Goal: Information Seeking & Learning: Learn about a topic

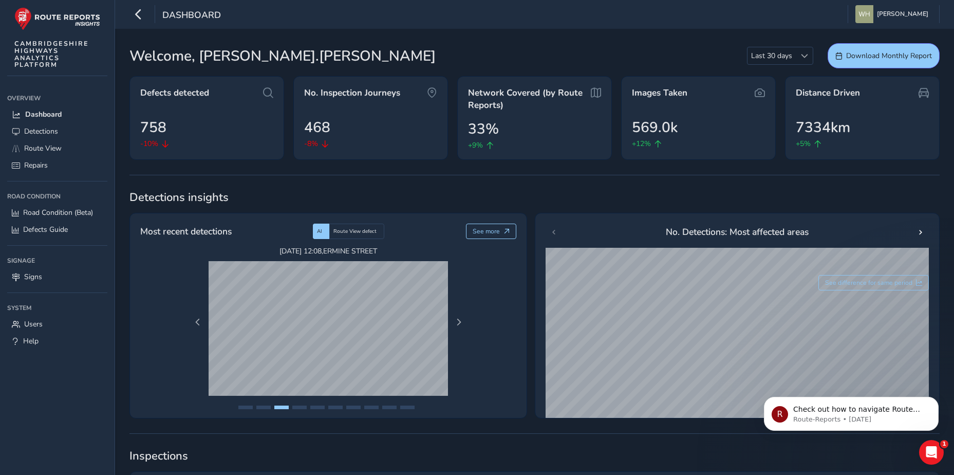
click at [387, 450] on span "Inspections" at bounding box center [534, 455] width 810 height 15
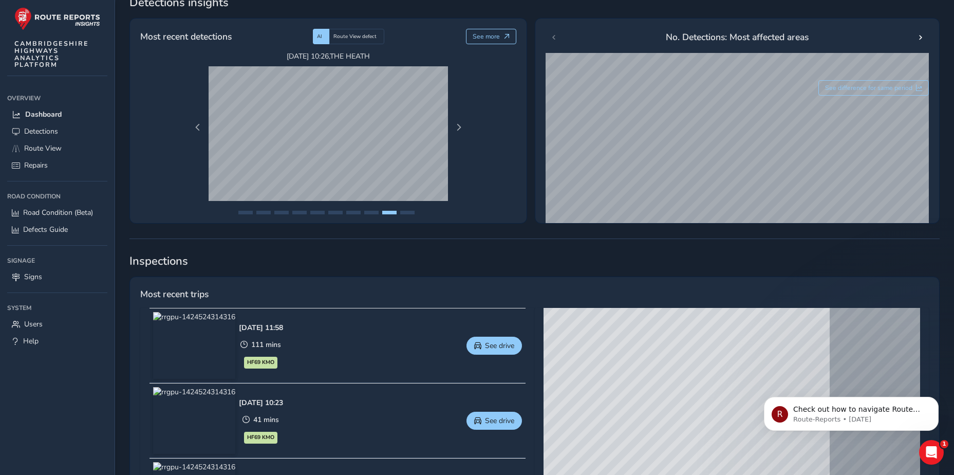
scroll to position [154, 0]
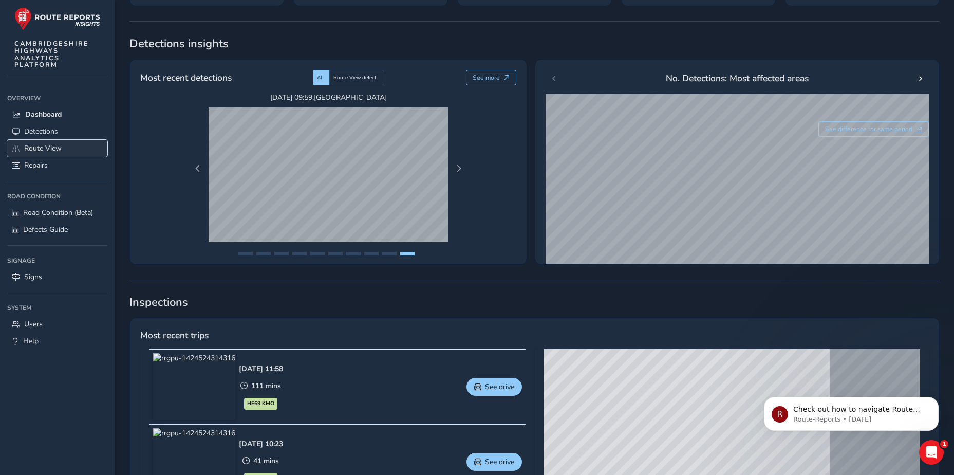
click at [46, 144] on link "Route View" at bounding box center [57, 148] width 100 height 17
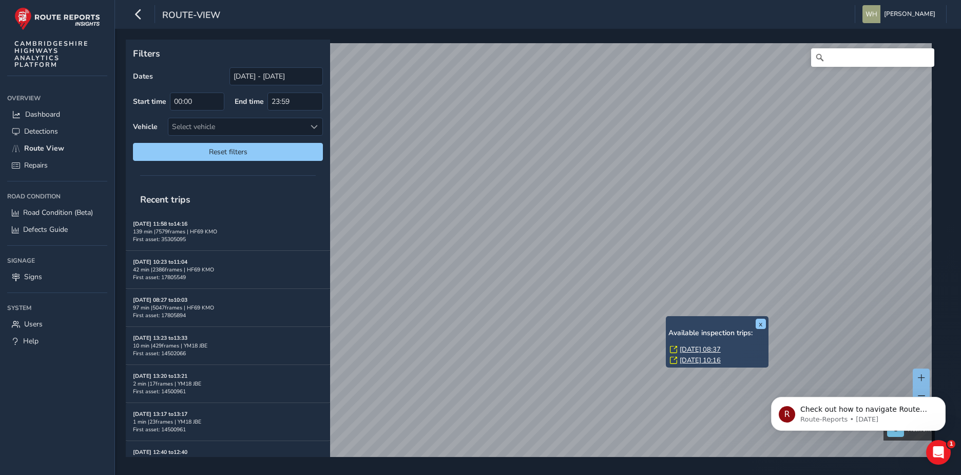
click at [712, 348] on link "Wed, 20 Aug, 08:37" at bounding box center [700, 349] width 41 height 9
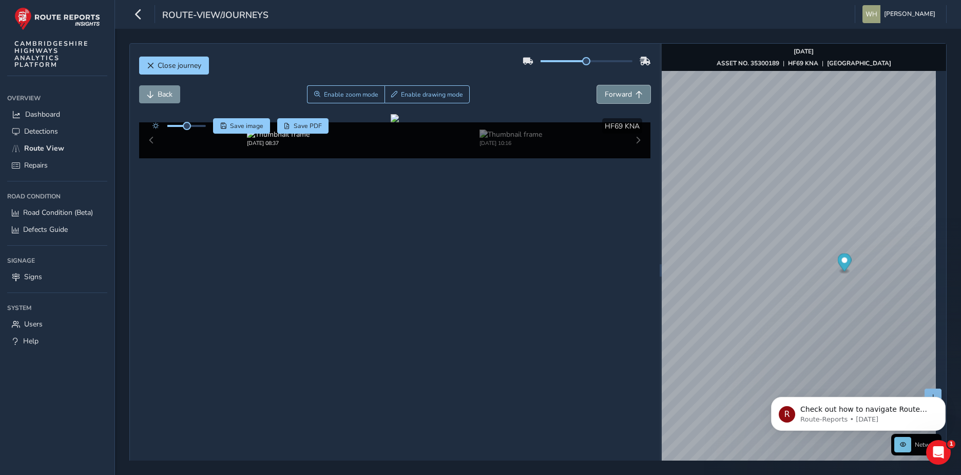
click at [605, 91] on span "Forward" at bounding box center [618, 94] width 27 height 10
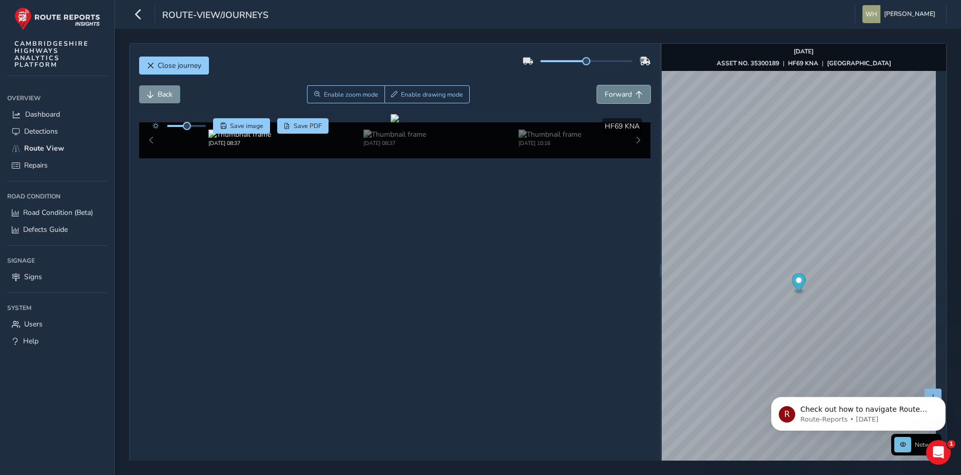
click at [605, 91] on span "Forward" at bounding box center [618, 94] width 27 height 10
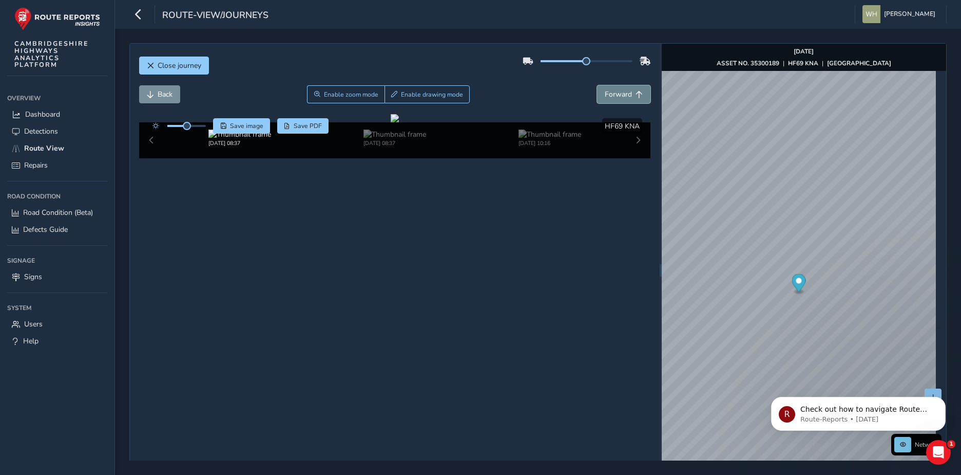
click at [605, 91] on span "Forward" at bounding box center [618, 94] width 27 height 10
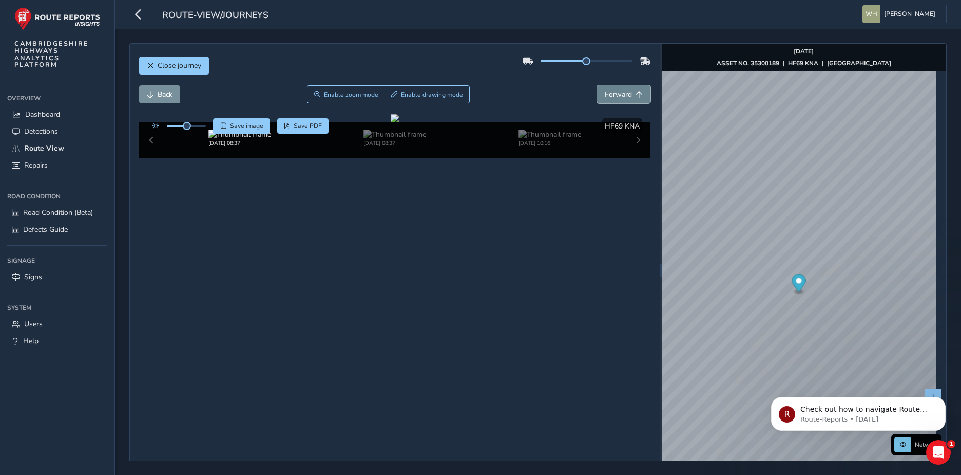
click at [605, 91] on span "Forward" at bounding box center [618, 94] width 27 height 10
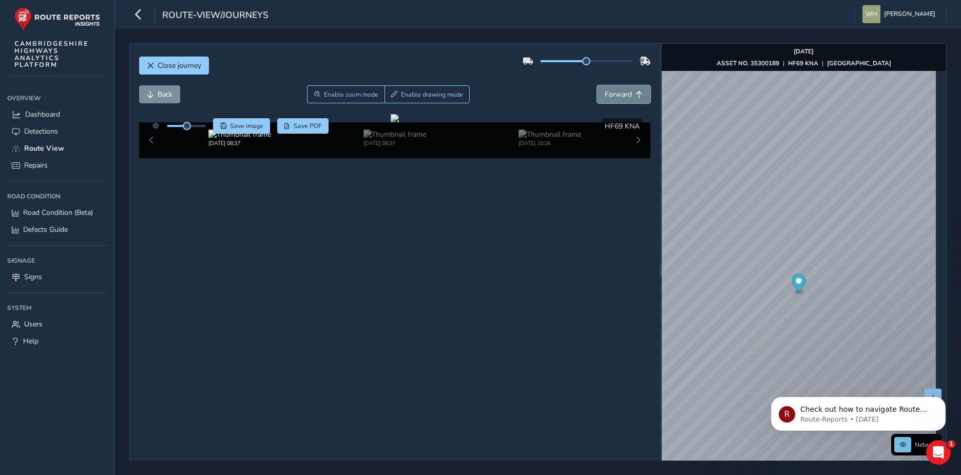
click at [605, 91] on span "Forward" at bounding box center [618, 94] width 27 height 10
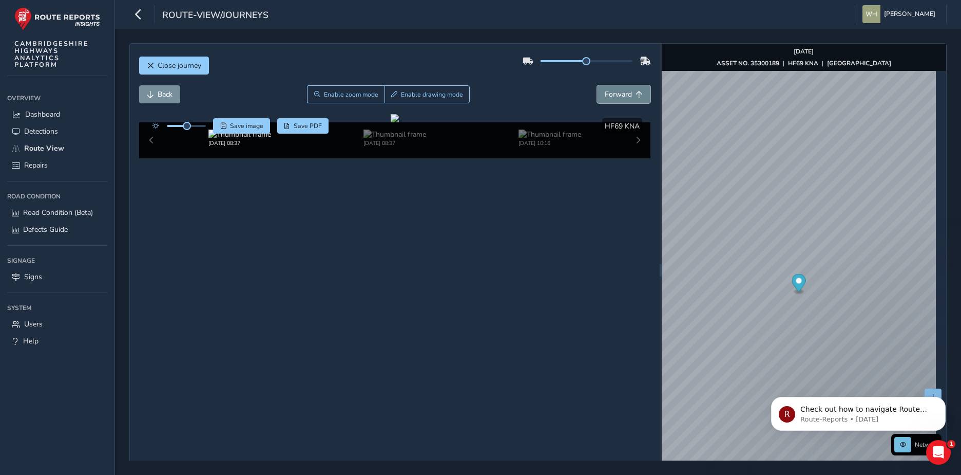
click at [605, 91] on span "Forward" at bounding box center [618, 94] width 27 height 10
click at [135, 8] on icon "button" at bounding box center [138, 14] width 11 height 18
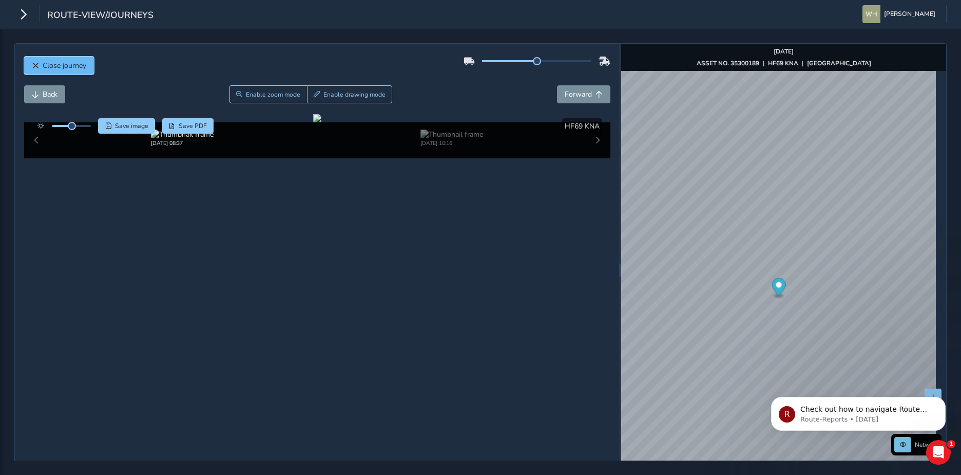
click at [65, 71] on button "Close journey" at bounding box center [59, 65] width 70 height 18
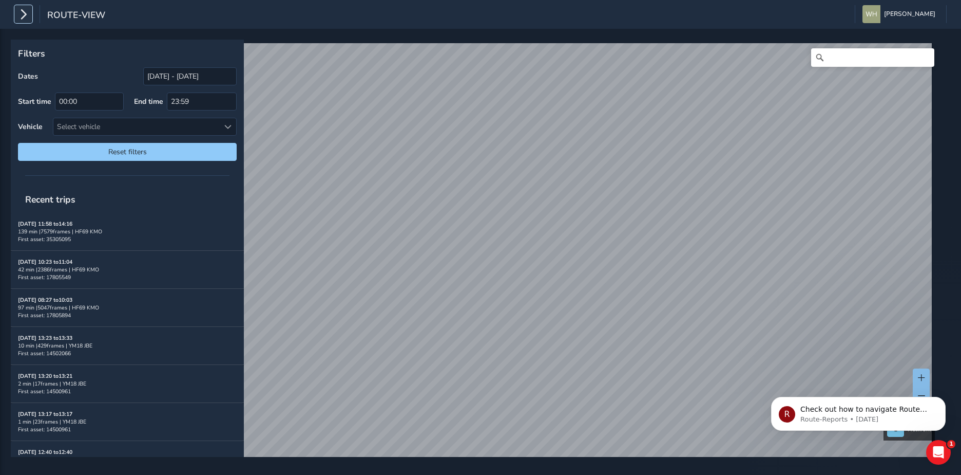
click at [28, 14] on icon "button" at bounding box center [23, 14] width 11 height 18
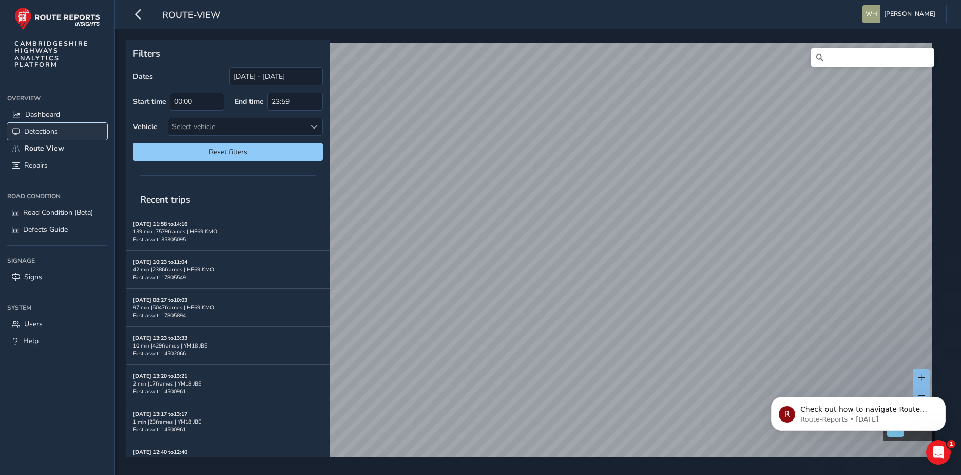
click at [43, 127] on span "Detections" at bounding box center [41, 131] width 34 height 10
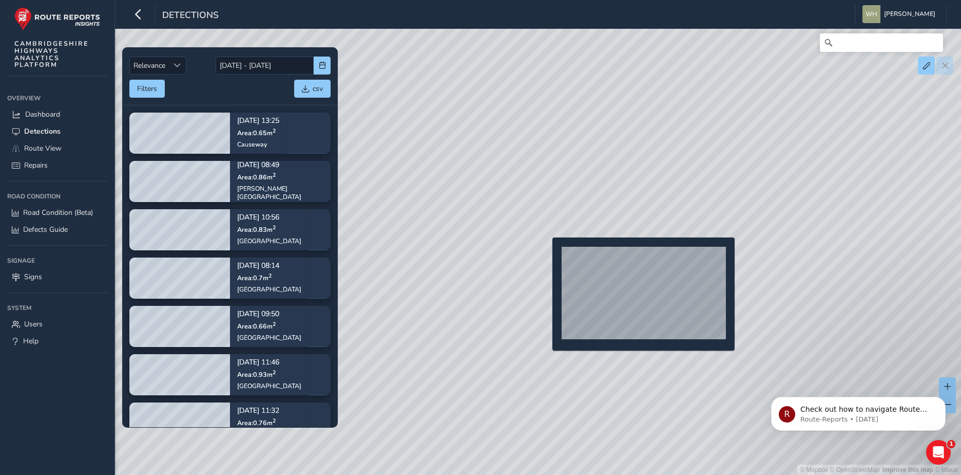
click at [547, 254] on div "© Mapbox © OpenStreetMap Improve this map © Maxar" at bounding box center [480, 237] width 961 height 475
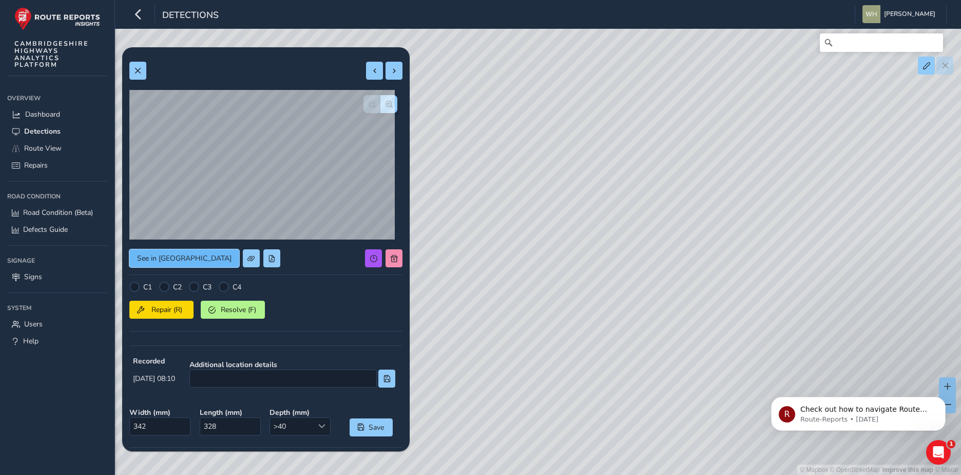
click at [161, 259] on span "See in Route View" at bounding box center [184, 258] width 94 height 10
click at [56, 118] on span "Dashboard" at bounding box center [42, 114] width 35 height 10
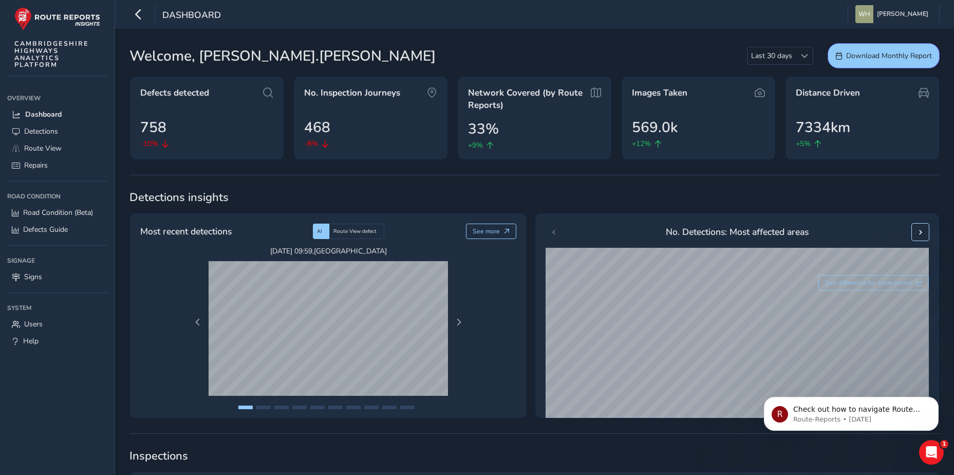
click at [924, 231] on button at bounding box center [920, 231] width 17 height 17
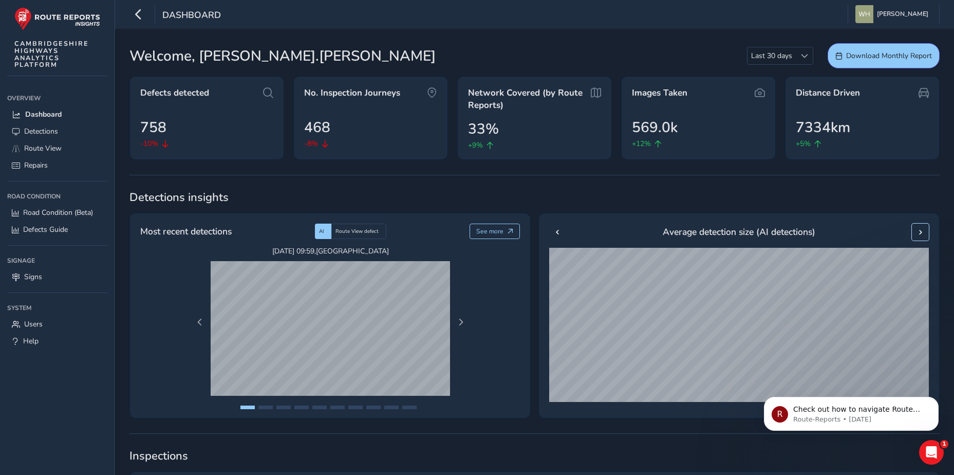
click at [923, 229] on span at bounding box center [920, 232] width 7 height 7
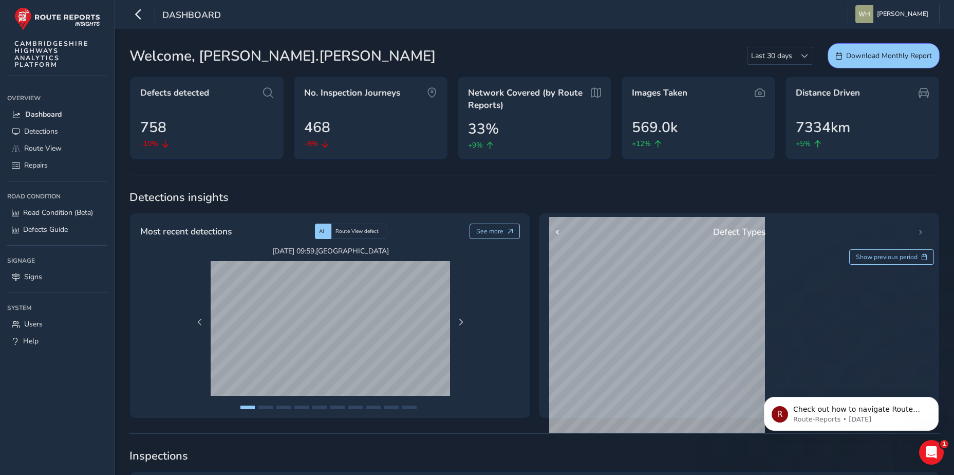
click at [922, 228] on div "Defect Types" at bounding box center [739, 231] width 380 height 17
click at [33, 131] on span "Detections" at bounding box center [41, 131] width 34 height 10
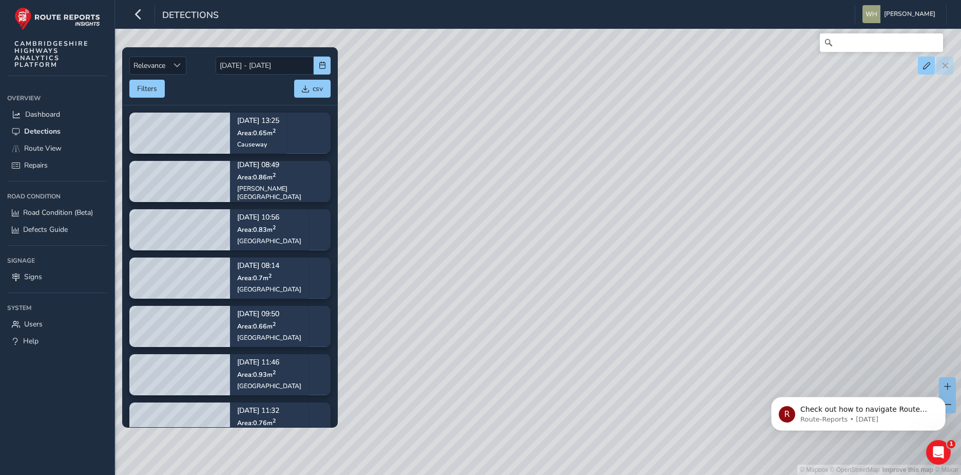
drag, startPoint x: 597, startPoint y: 290, endPoint x: 600, endPoint y: 242, distance: 47.4
click at [600, 242] on div "© Mapbox © OpenStreetMap Improve this map © Maxar" at bounding box center [480, 237] width 961 height 475
drag, startPoint x: 468, startPoint y: 309, endPoint x: 530, endPoint y: 285, distance: 66.7
click at [530, 285] on div "© Mapbox © OpenStreetMap Improve this map © Maxar" at bounding box center [480, 237] width 961 height 475
drag, startPoint x: 401, startPoint y: 373, endPoint x: 472, endPoint y: 361, distance: 71.9
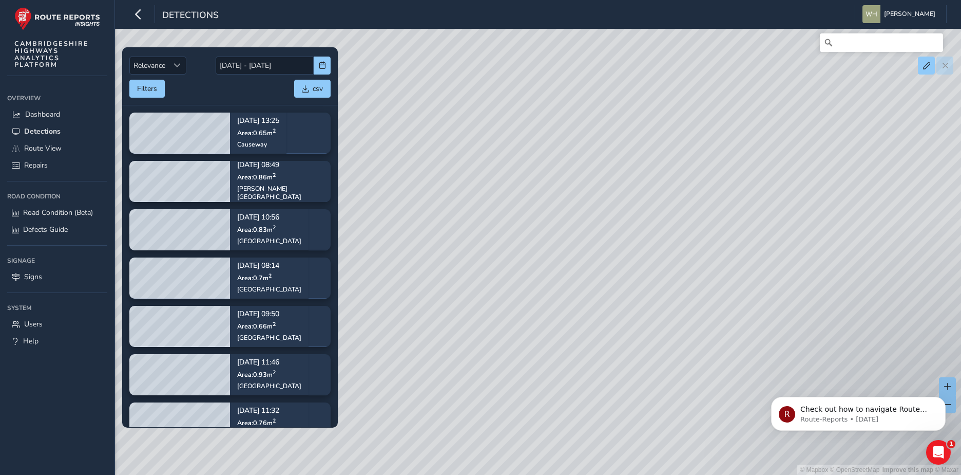
click at [472, 361] on div "© Mapbox © OpenStreetMap Improve this map © Maxar" at bounding box center [480, 237] width 961 height 475
drag, startPoint x: 412, startPoint y: 387, endPoint x: 445, endPoint y: 368, distance: 37.3
click at [445, 368] on div "© Mapbox © OpenStreetMap Improve this map © Maxar" at bounding box center [480, 237] width 961 height 475
drag, startPoint x: 506, startPoint y: 255, endPoint x: 655, endPoint y: 266, distance: 149.8
click at [655, 266] on div "© Mapbox © OpenStreetMap Improve this map © Maxar" at bounding box center [480, 237] width 961 height 475
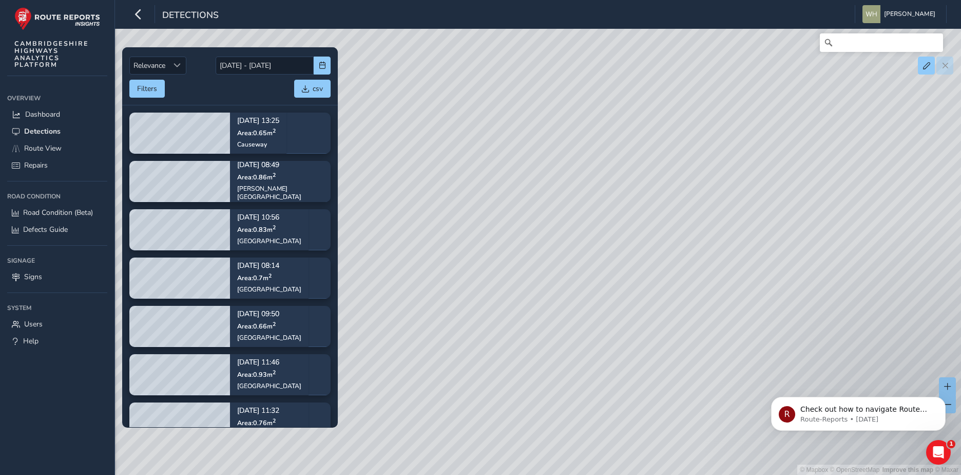
drag, startPoint x: 460, startPoint y: 294, endPoint x: 520, endPoint y: 290, distance: 60.3
click at [520, 290] on div "© Mapbox © OpenStreetMap Improve this map © Maxar" at bounding box center [480, 237] width 961 height 475
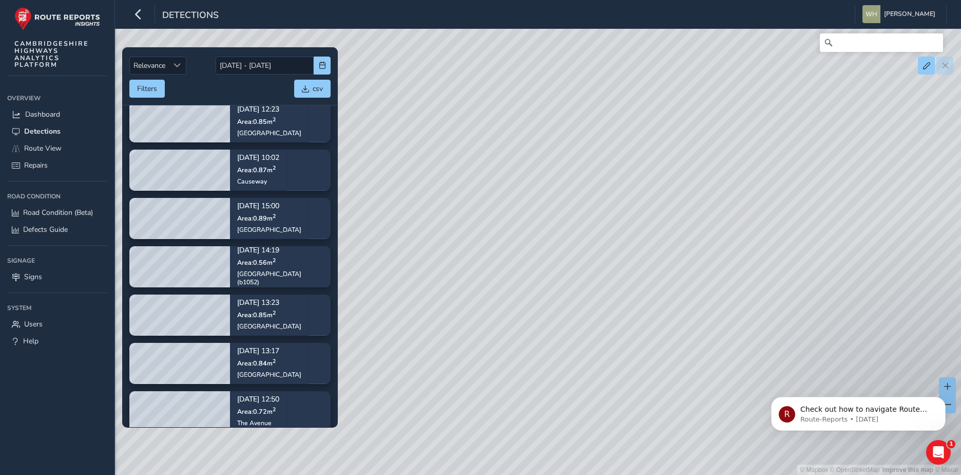
scroll to position [415, 0]
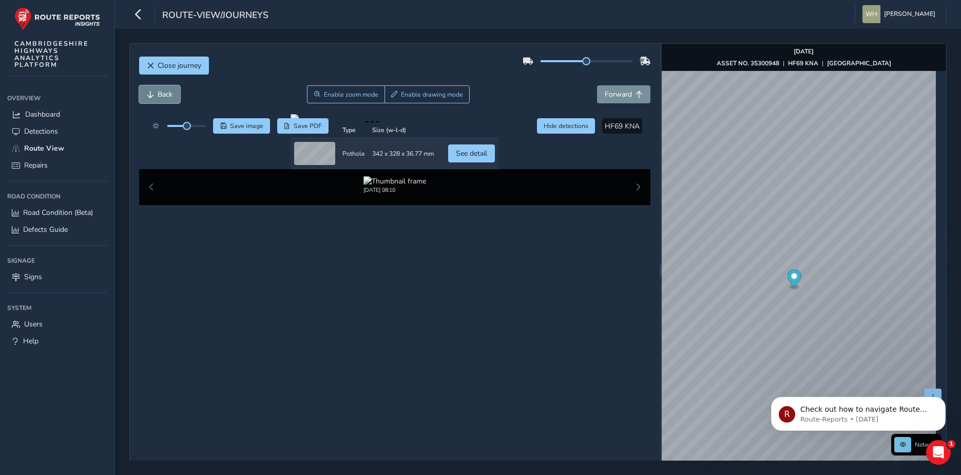
click at [163, 93] on span "Back" at bounding box center [165, 94] width 15 height 10
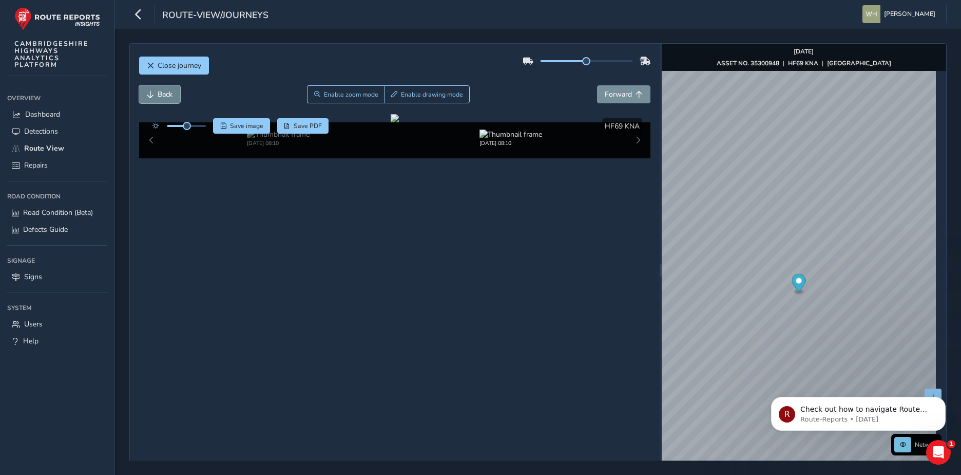
click at [163, 93] on span "Back" at bounding box center [165, 94] width 15 height 10
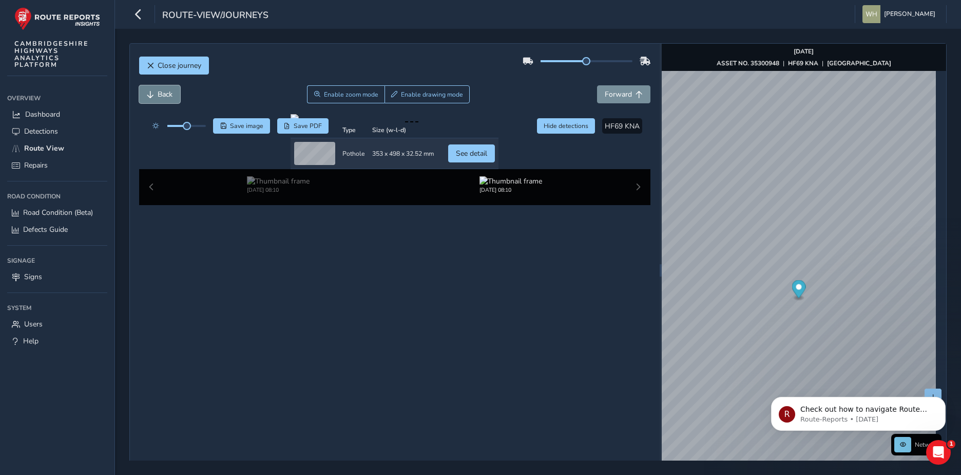
click at [163, 93] on span "Back" at bounding box center [165, 94] width 15 height 10
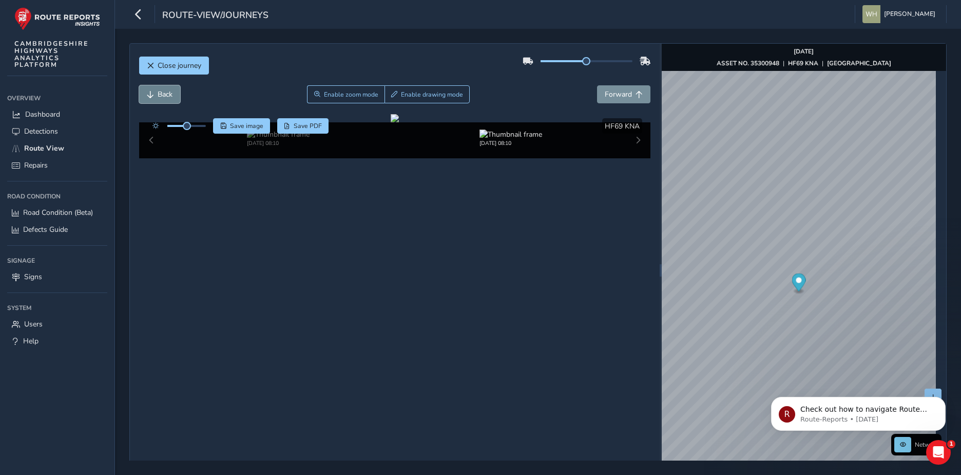
click at [163, 93] on span "Back" at bounding box center [165, 94] width 15 height 10
